Goal: Task Accomplishment & Management: Use online tool/utility

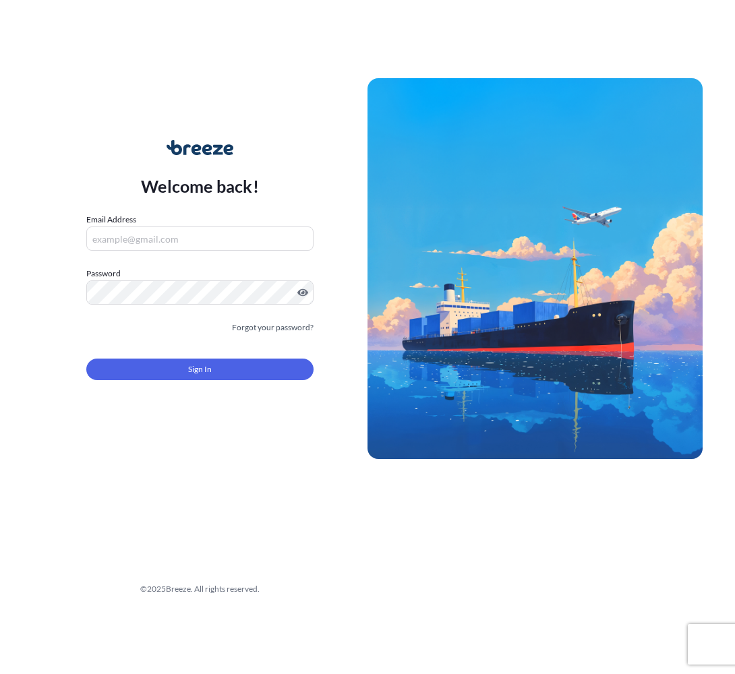
type input "[EMAIL_ADDRESS][DOMAIN_NAME]"
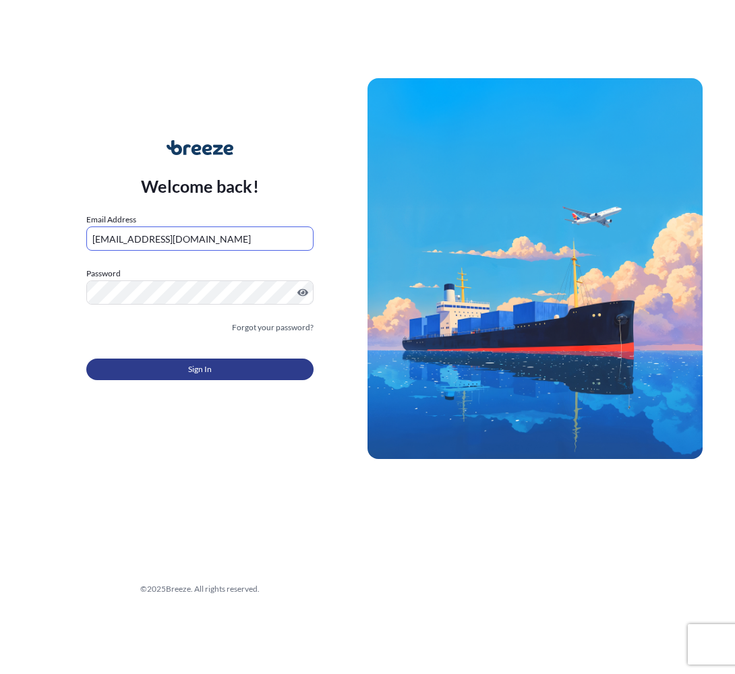
click at [191, 368] on span "Sign In" at bounding box center [200, 369] width 24 height 13
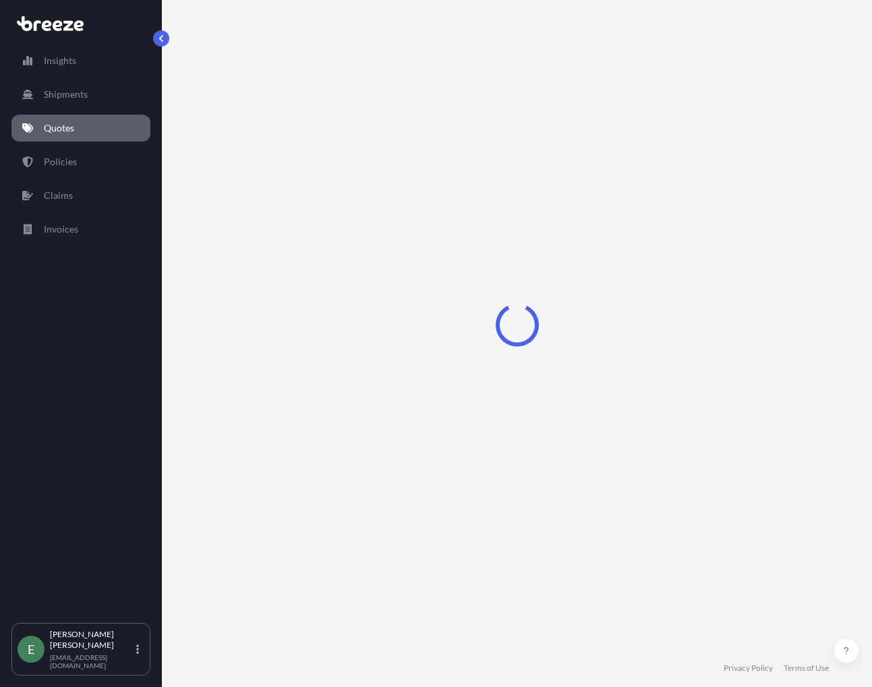
select select "Road"
select select "Sea"
select select "Road"
select select "2"
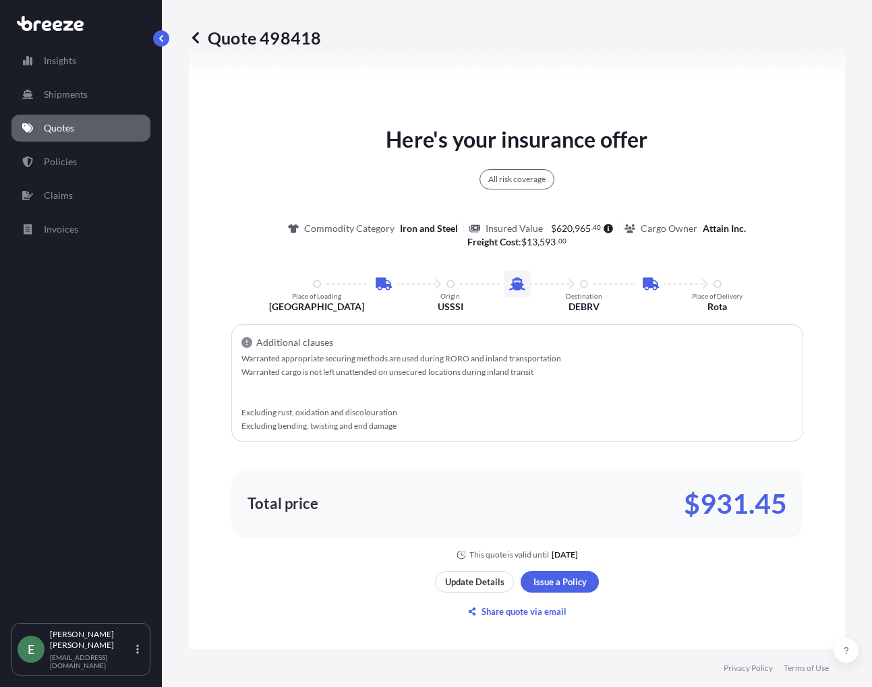
scroll to position [809, 0]
